Goal: Task Accomplishment & Management: Complete application form

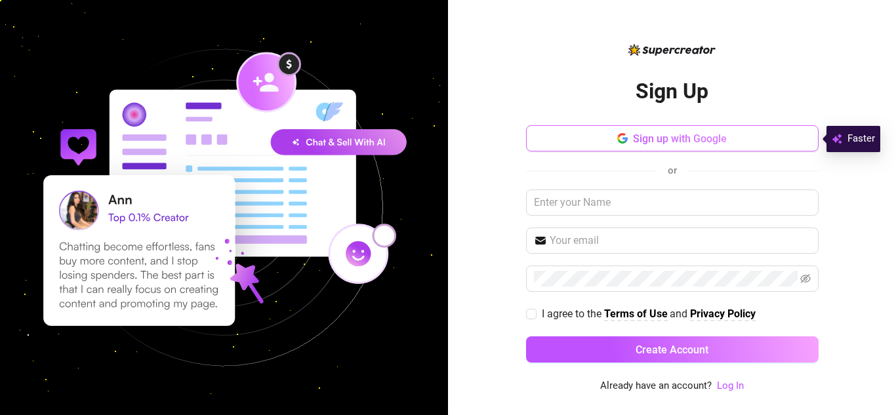
click at [561, 132] on button "Sign up with Google" at bounding box center [672, 138] width 292 height 26
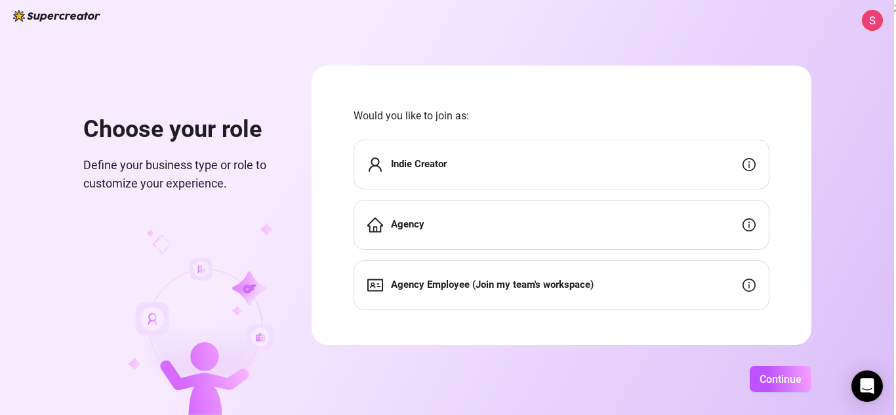
click at [669, 163] on div "Indie Creator" at bounding box center [561, 165] width 416 height 50
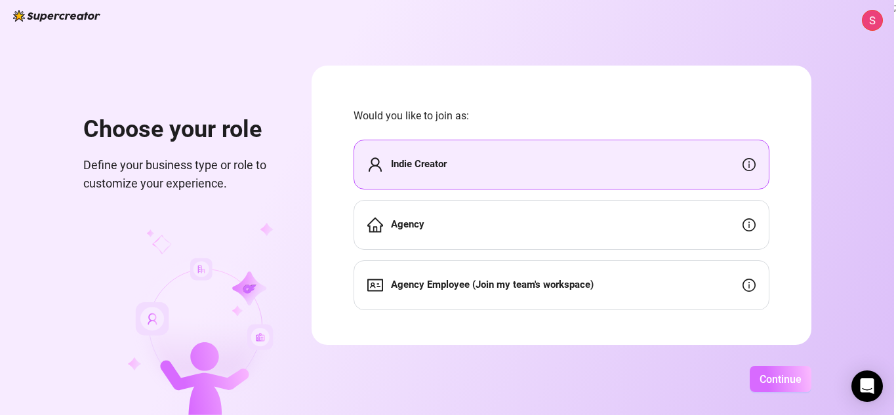
click at [766, 376] on span "Continue" at bounding box center [780, 379] width 42 height 12
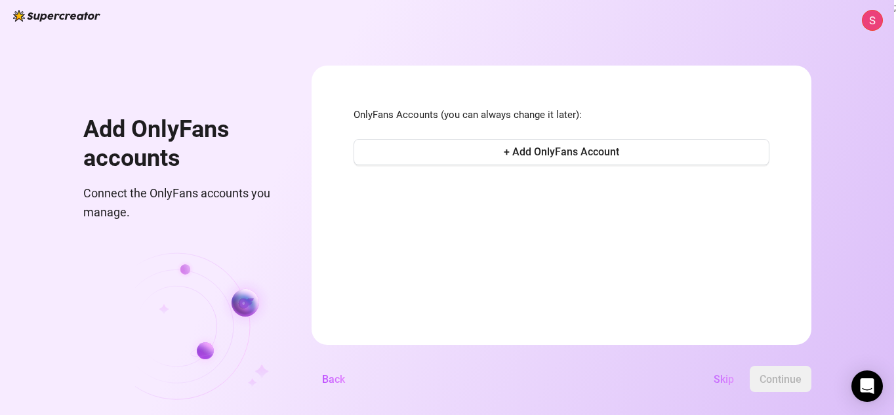
click at [720, 377] on span "Skip" at bounding box center [723, 379] width 20 height 12
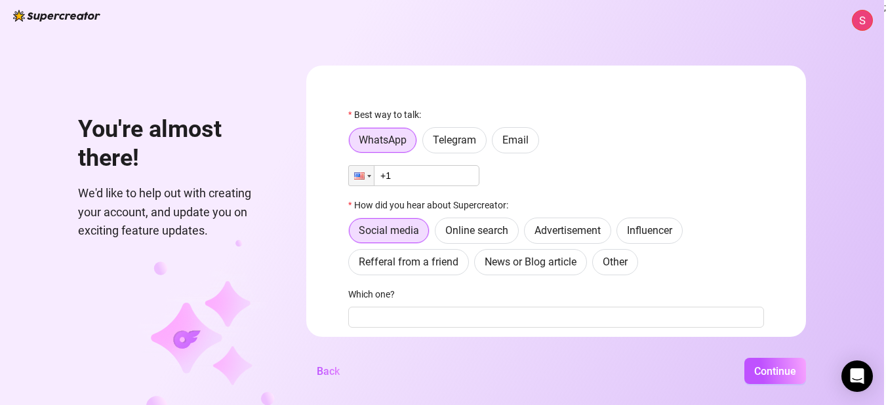
click at [427, 170] on input "+1" at bounding box center [413, 175] width 131 height 21
type input "+1 (403) 879-7892"
click at [365, 175] on div at bounding box center [359, 175] width 10 height 7
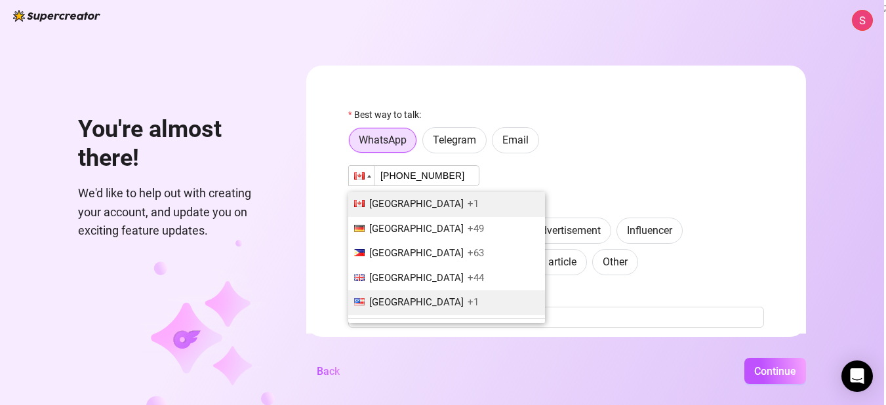
click at [419, 304] on span "United States" at bounding box center [416, 302] width 94 height 12
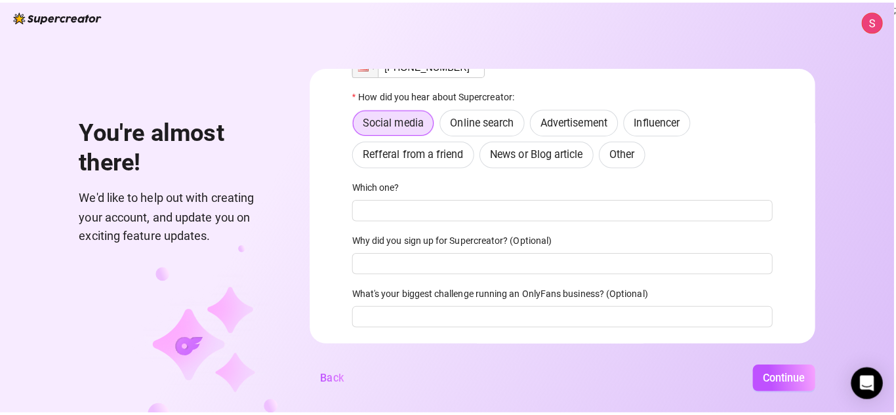
scroll to position [143, 0]
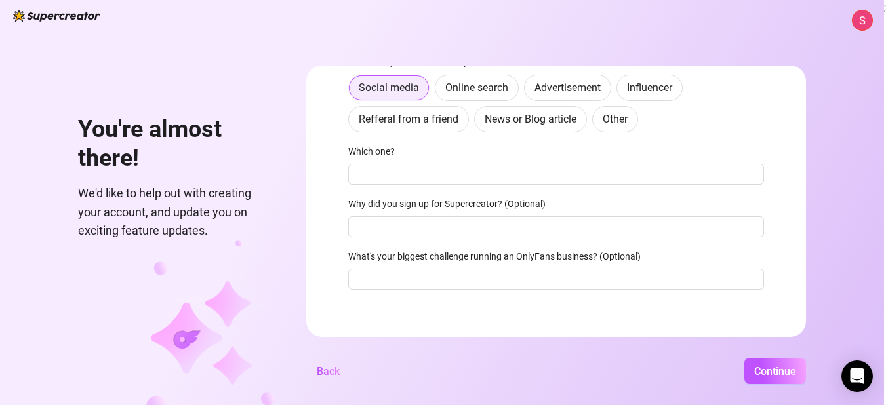
click at [408, 94] on span "Social media" at bounding box center [389, 87] width 60 height 12
click at [353, 92] on input "Social media" at bounding box center [353, 92] width 0 height 0
click at [789, 378] on span "Continue" at bounding box center [775, 371] width 42 height 12
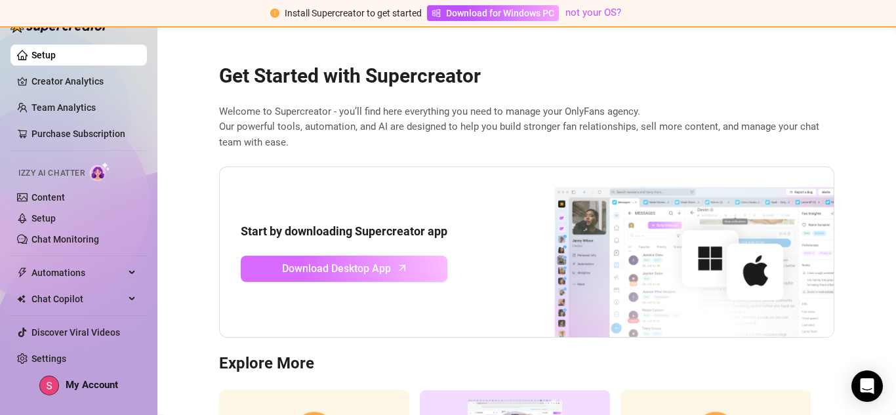
click at [342, 273] on span "Download Desktop App" at bounding box center [336, 268] width 109 height 16
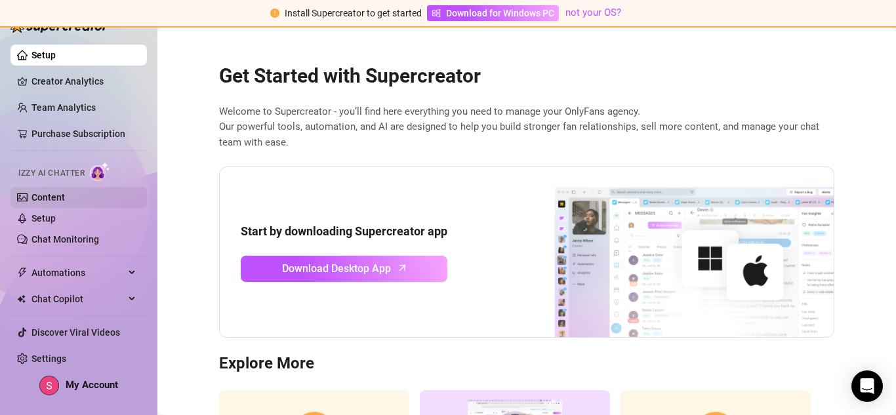
click at [65, 192] on link "Content" at bounding box center [47, 197] width 33 height 10
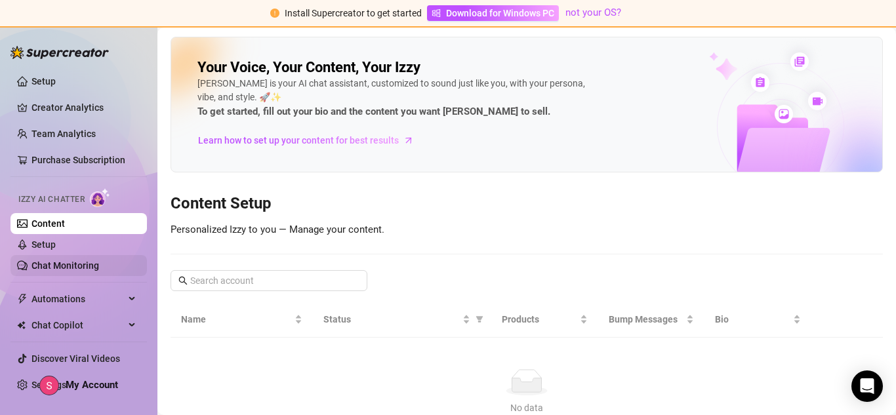
click at [76, 261] on link "Chat Monitoring" at bounding box center [65, 265] width 68 height 10
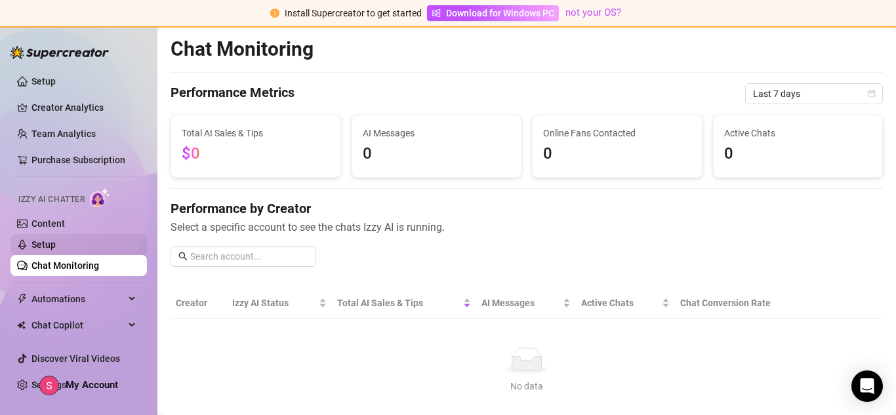
click at [56, 239] on link "Setup" at bounding box center [43, 244] width 24 height 10
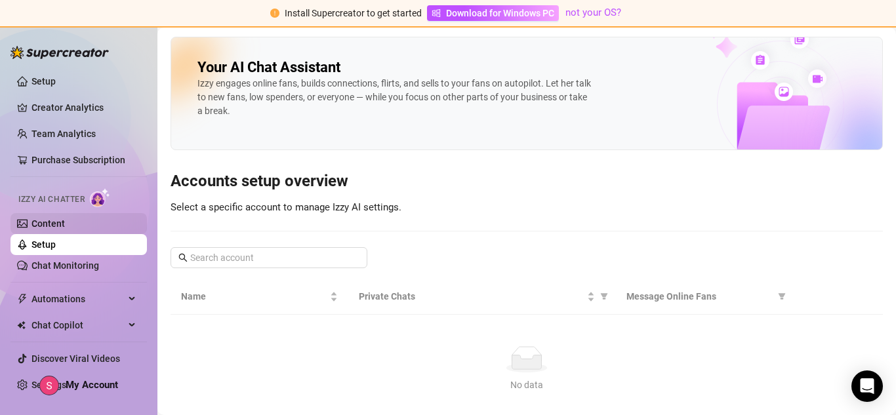
click at [65, 218] on link "Content" at bounding box center [47, 223] width 33 height 10
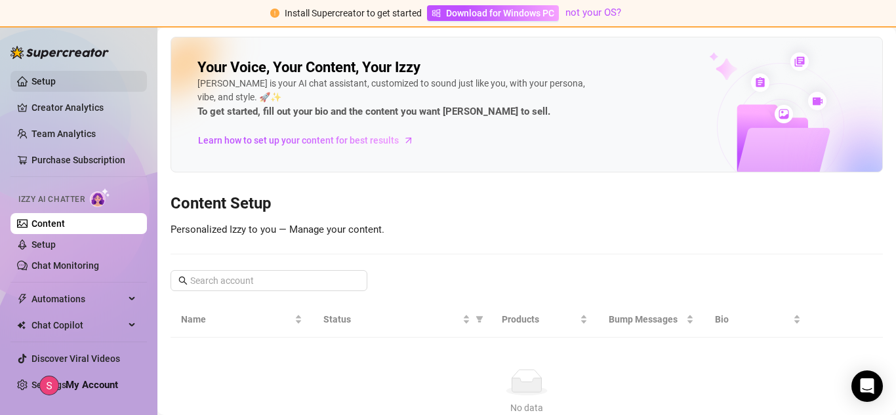
click at [56, 76] on link "Setup" at bounding box center [43, 81] width 24 height 10
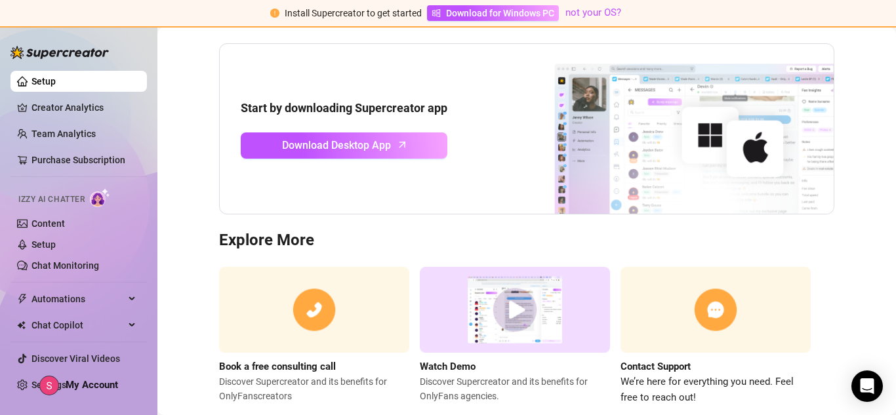
scroll to position [153, 0]
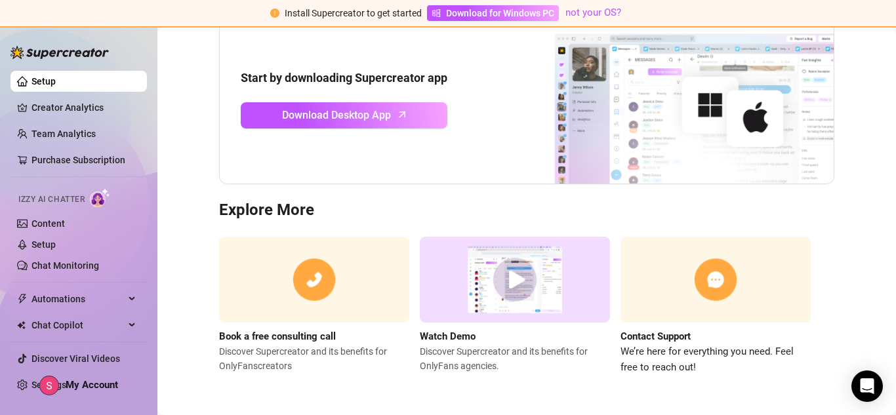
click at [543, 307] on img at bounding box center [515, 280] width 190 height 86
